Goal: Entertainment & Leisure: Browse casually

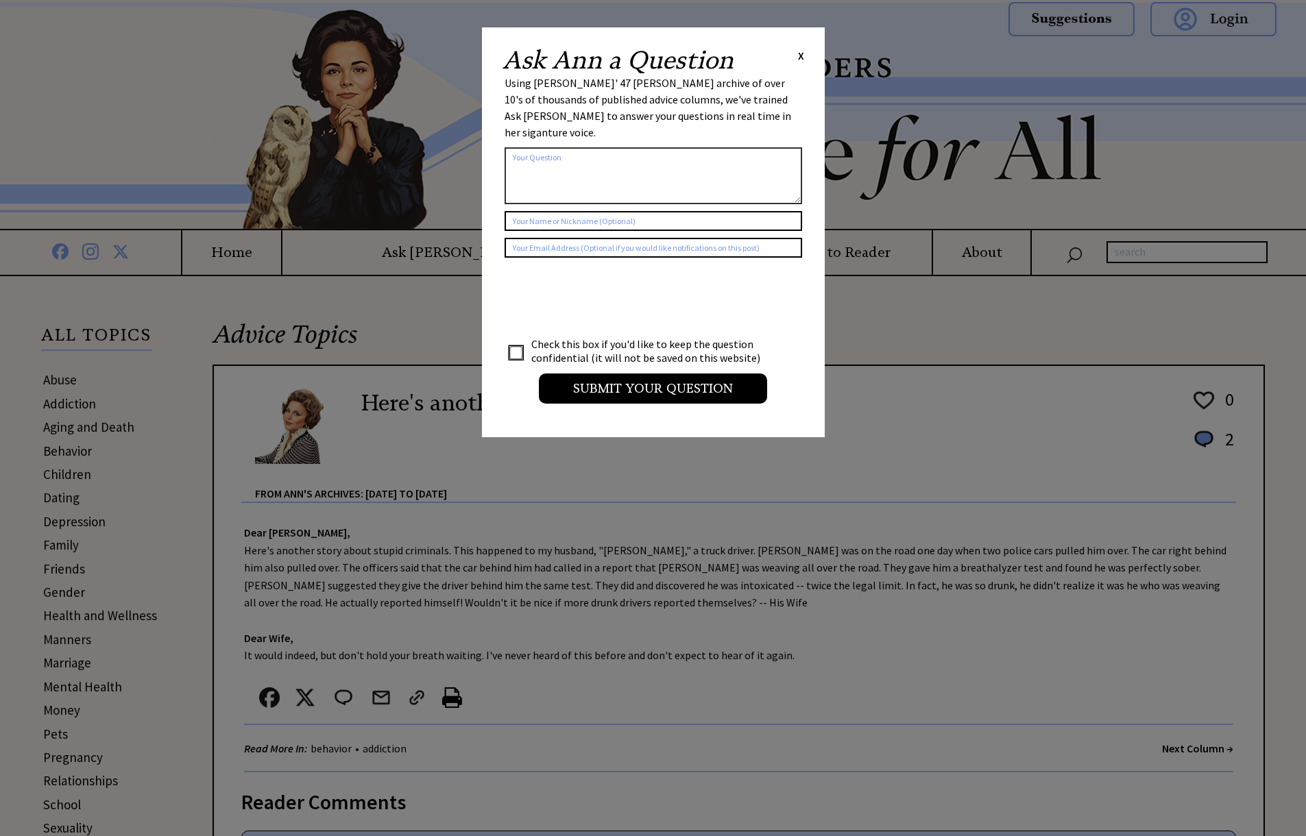
click at [803, 53] on span "X" at bounding box center [801, 56] width 6 height 14
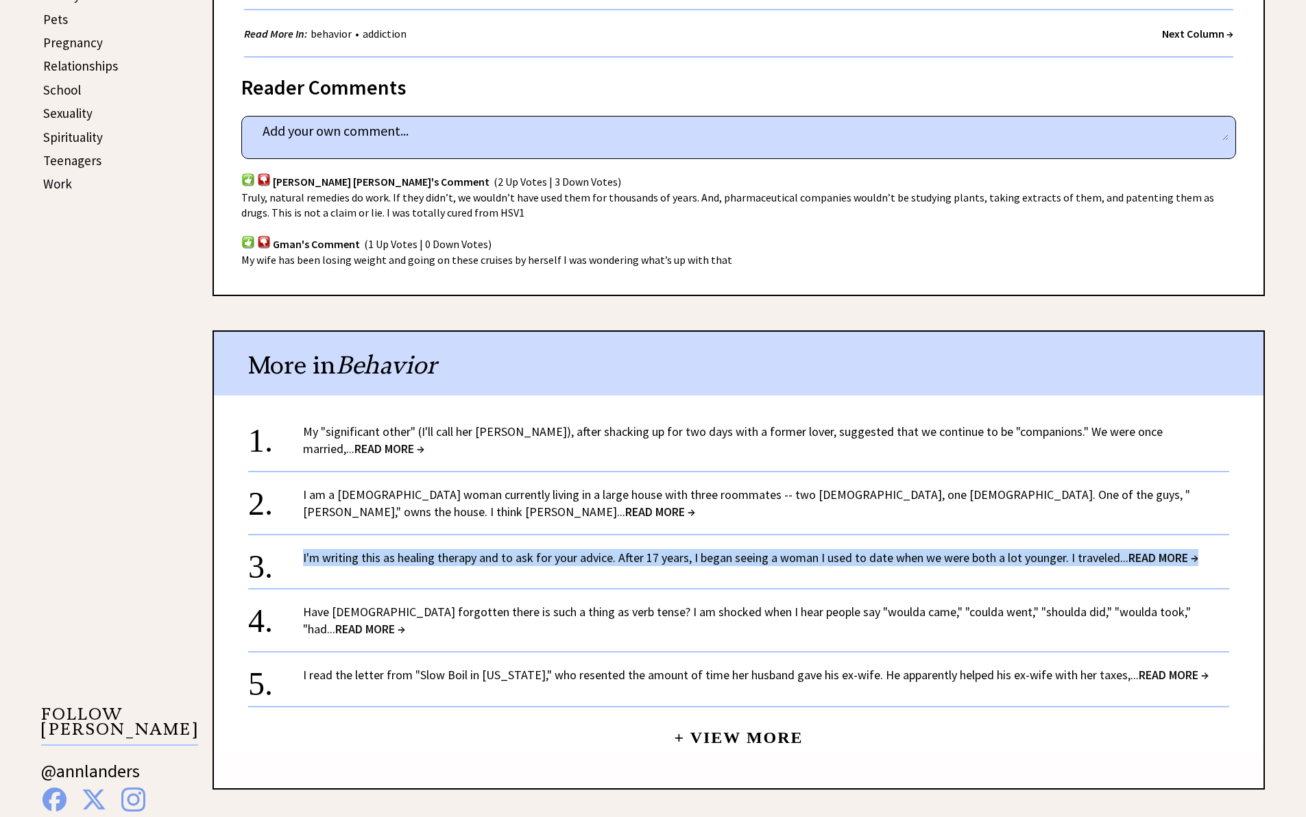
scroll to position [764, 0]
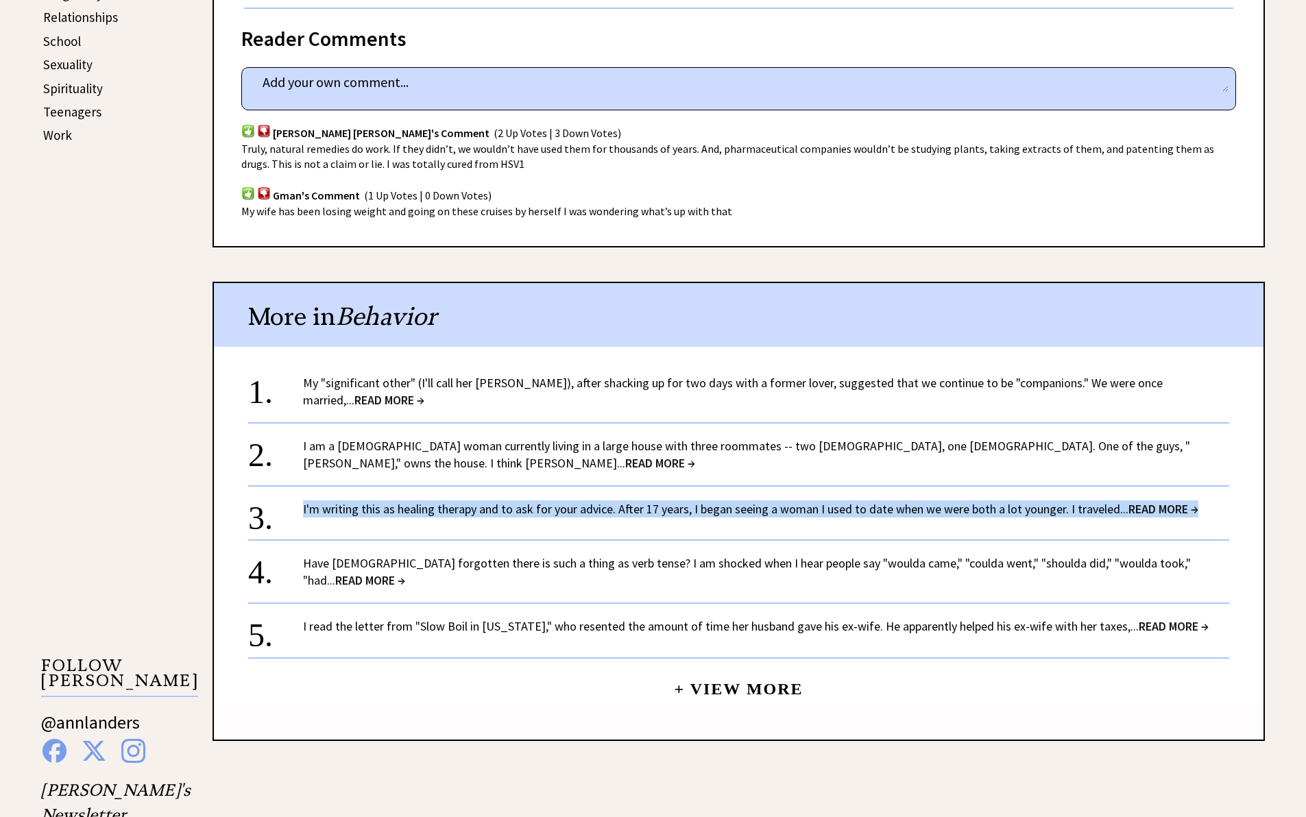
click at [1146, 618] on span "READ MORE →" at bounding box center [1173, 626] width 70 height 16
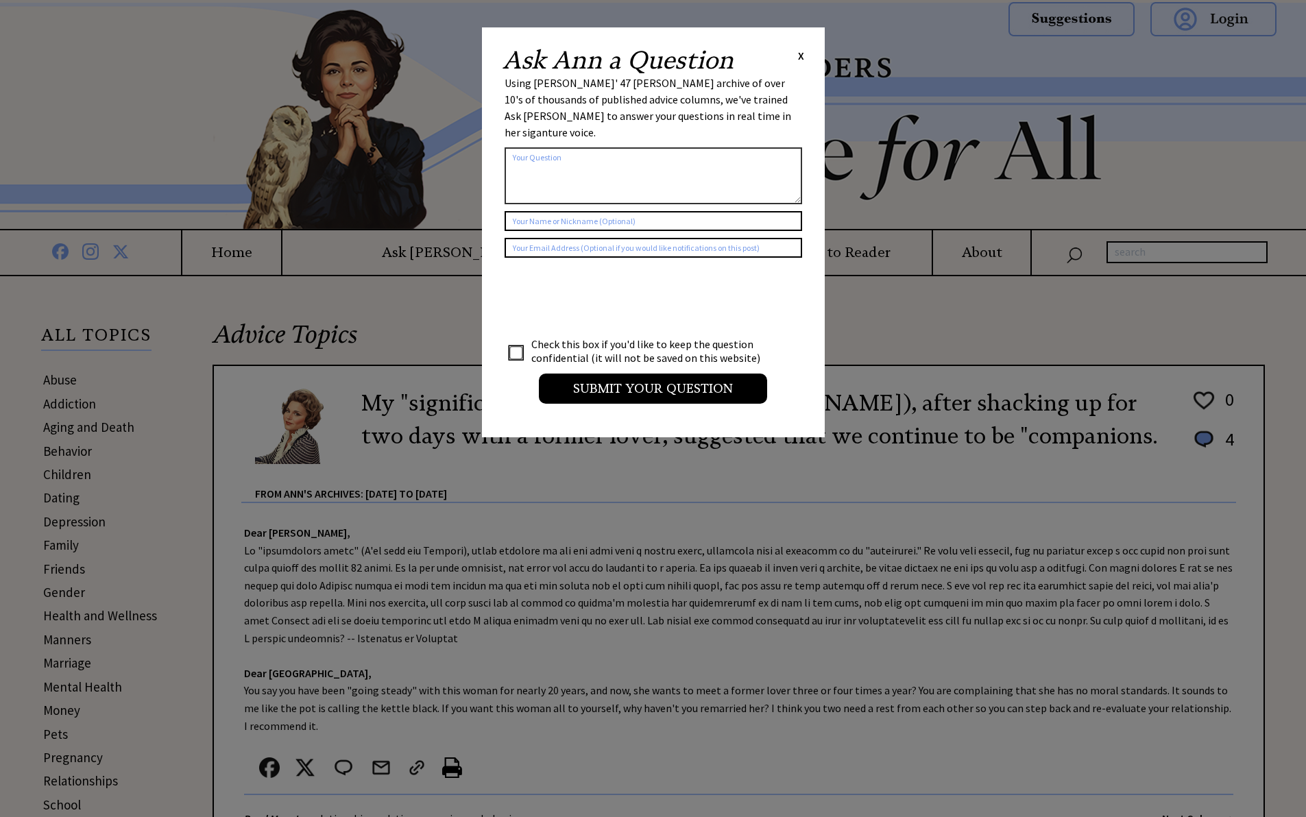
click at [803, 58] on span "X" at bounding box center [801, 56] width 6 height 14
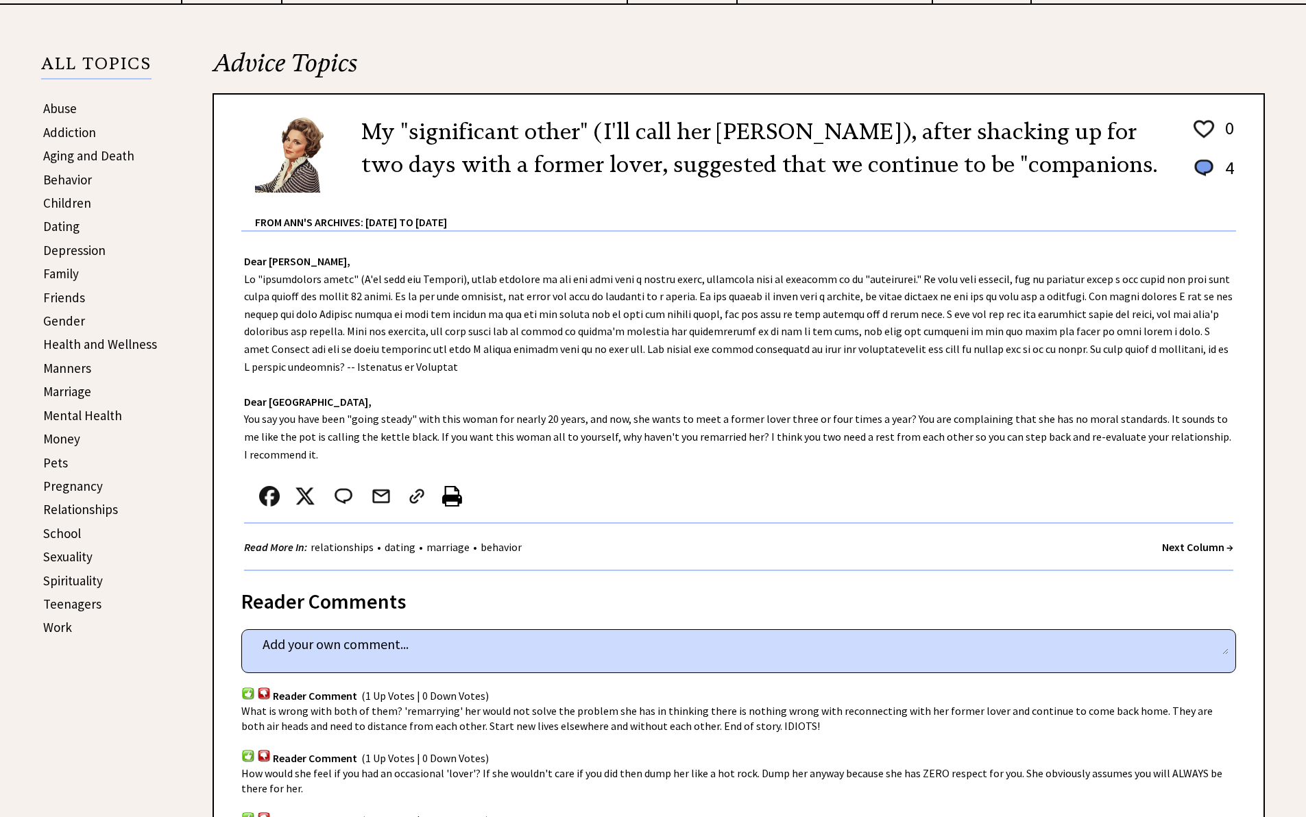
scroll to position [406, 0]
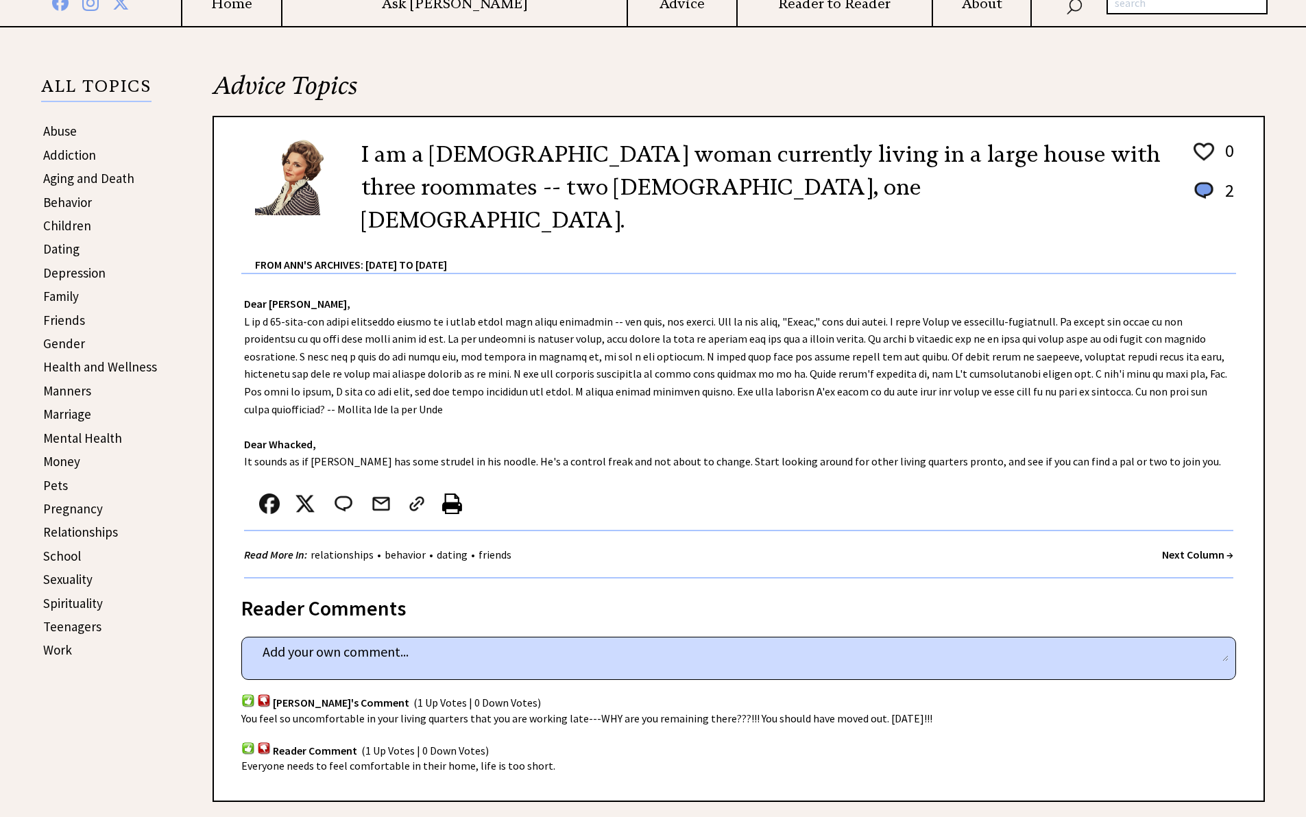
scroll to position [313, 0]
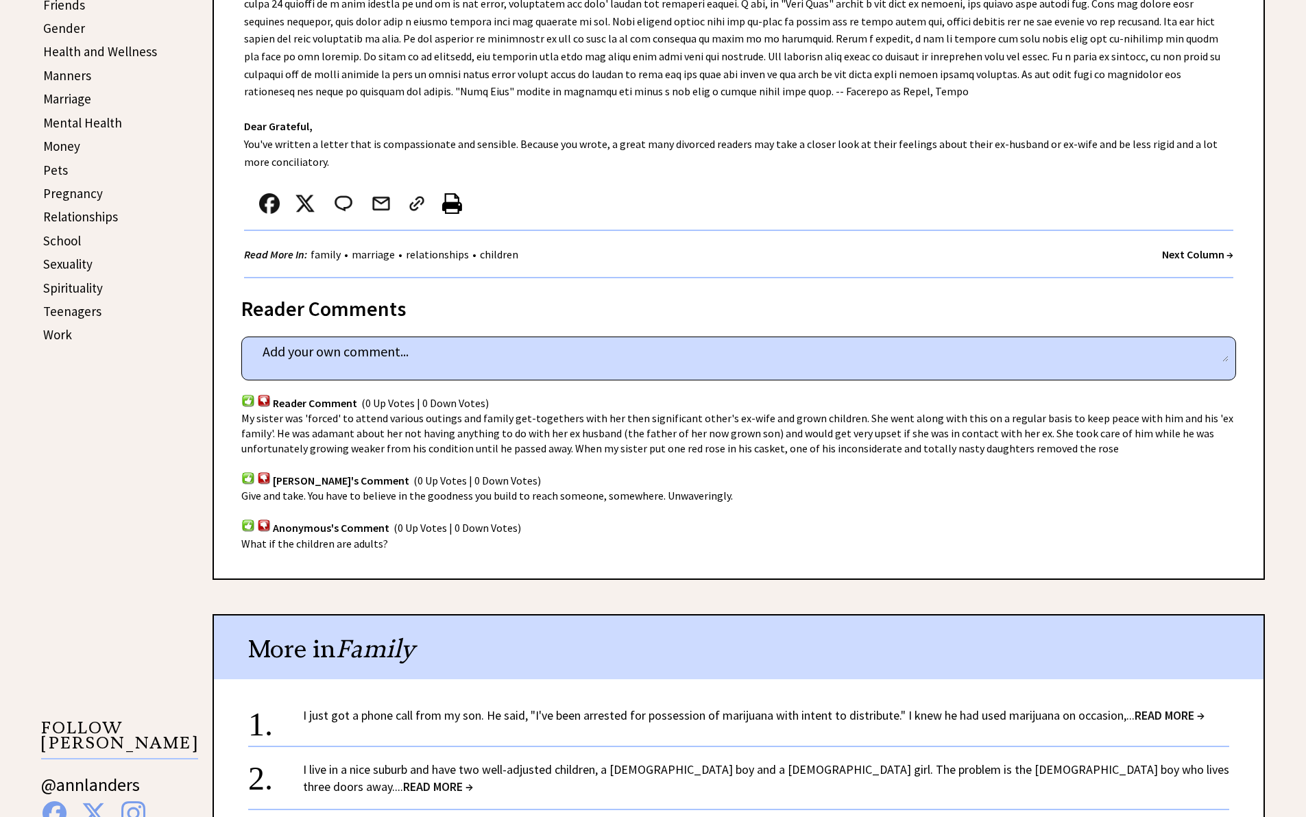
scroll to position [731, 0]
